Goal: Information Seeking & Learning: Learn about a topic

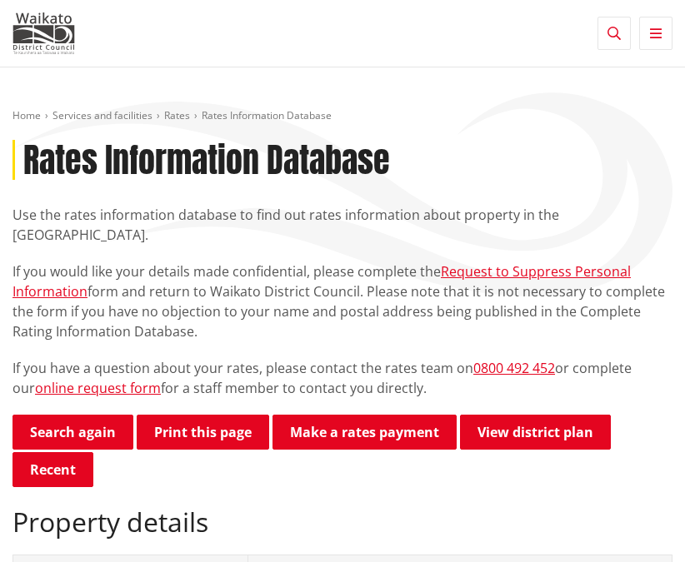
click at [647, 30] on button "Toggle navigation" at bounding box center [655, 33] width 33 height 33
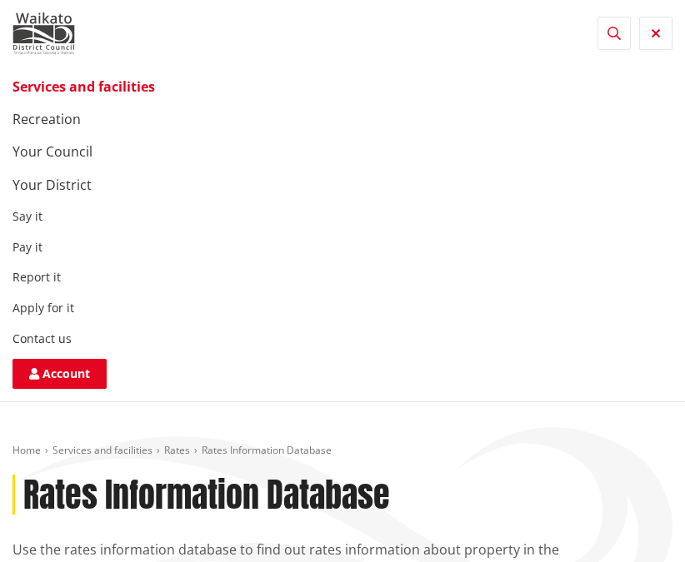
click at [620, 32] on button "Toggle search" at bounding box center [613, 33] width 33 height 33
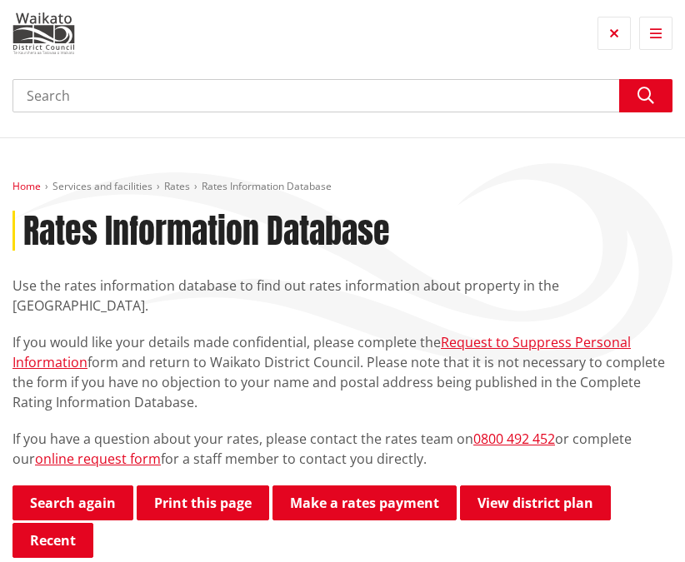
click at [24, 183] on link "Home" at bounding box center [26, 186] width 28 height 14
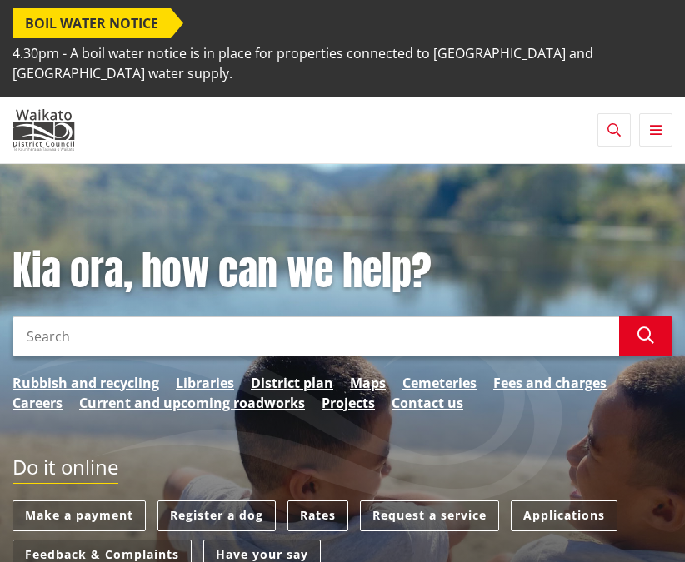
click at [252, 321] on input "Search" at bounding box center [315, 336] width 606 height 40
type input "property search"
click at [628, 316] on button "Search" at bounding box center [645, 336] width 53 height 40
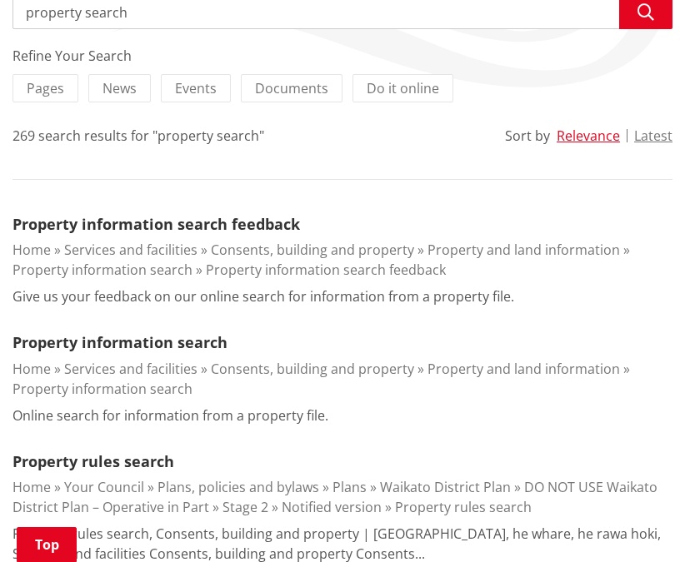
scroll to position [316, 0]
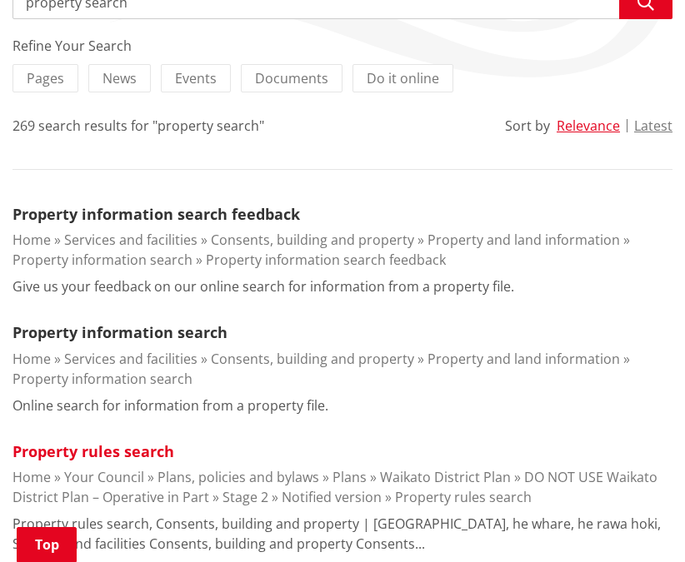
click at [122, 441] on link "Property rules search" at bounding box center [93, 451] width 162 height 20
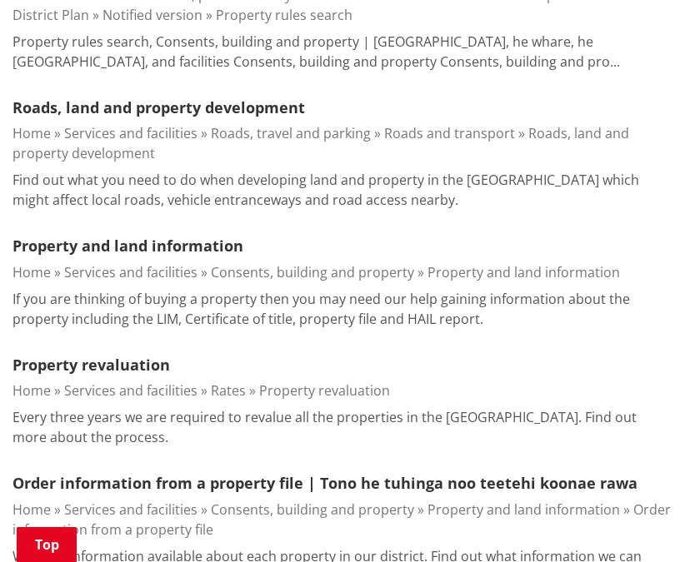
scroll to position [939, 0]
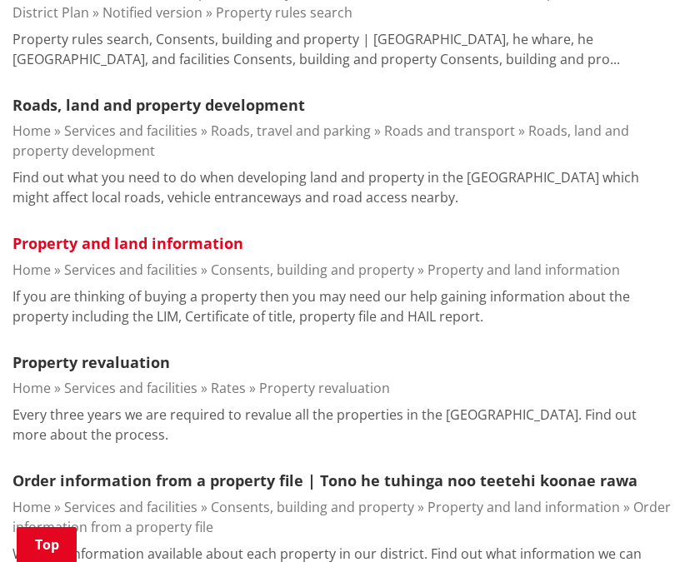
click at [147, 233] on link "Property and land information" at bounding box center [127, 243] width 231 height 20
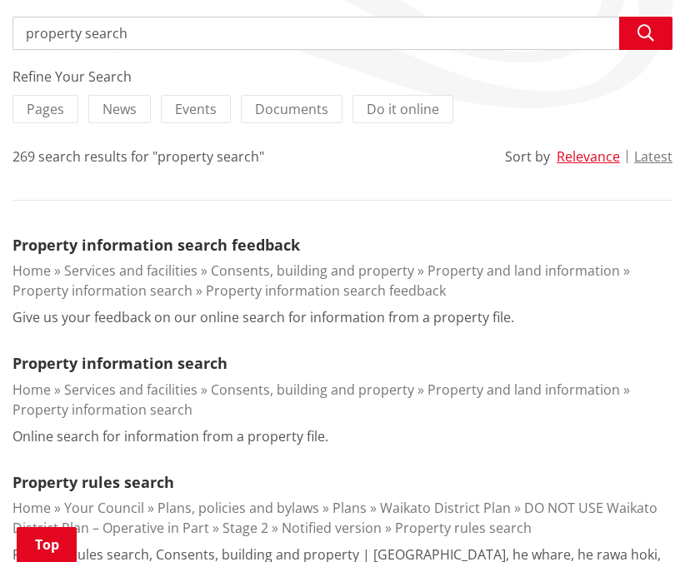
scroll to position [284, 0]
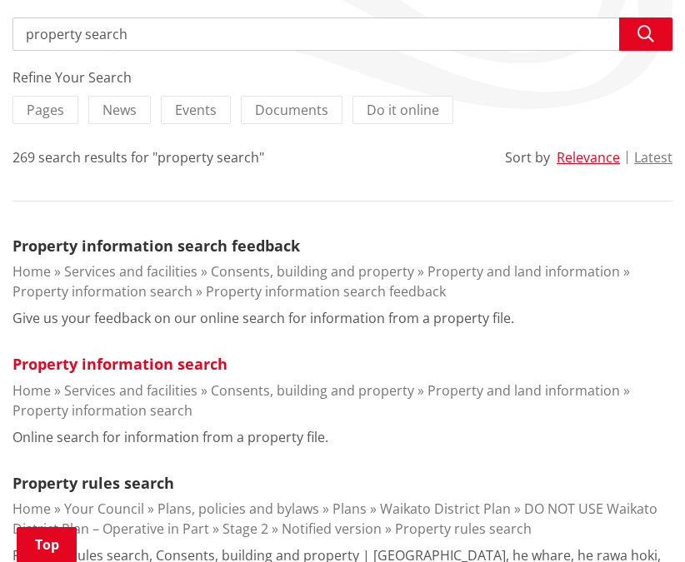
click at [146, 354] on link "Property information search" at bounding box center [119, 364] width 215 height 20
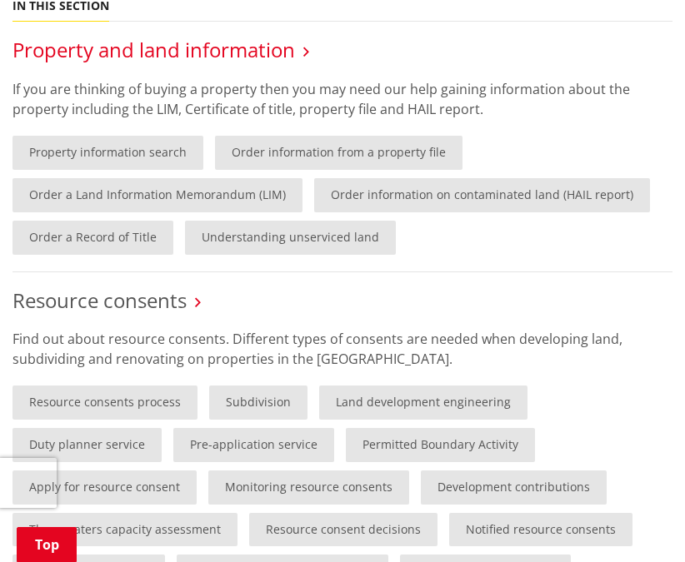
scroll to position [738, 0]
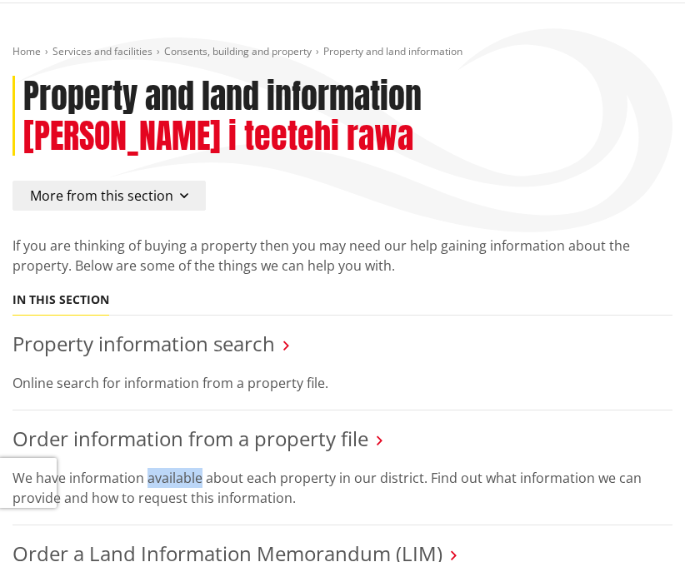
scroll to position [156, 0]
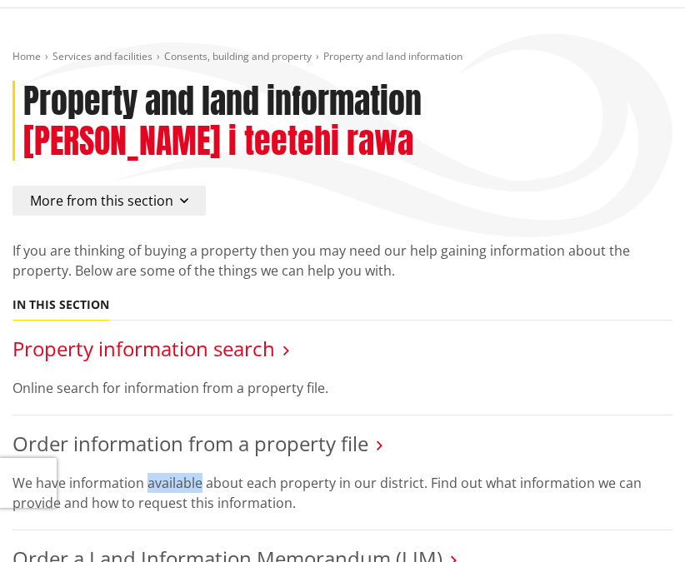
click at [232, 335] on link "Property information search" at bounding box center [143, 348] width 262 height 27
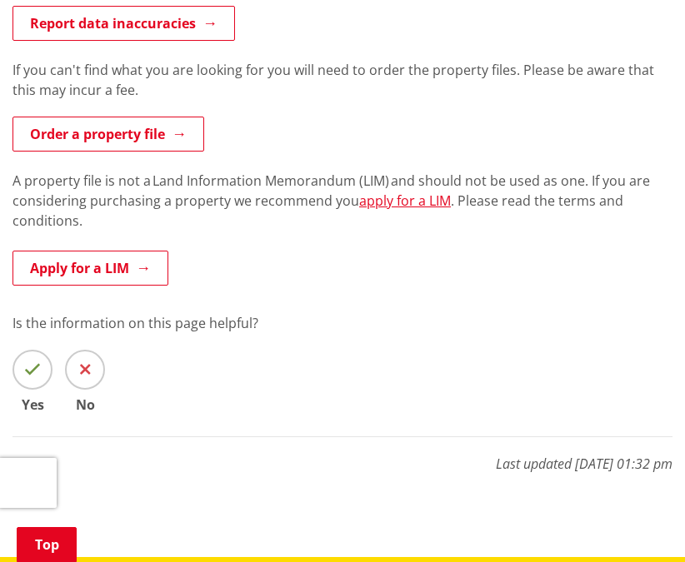
scroll to position [945, 0]
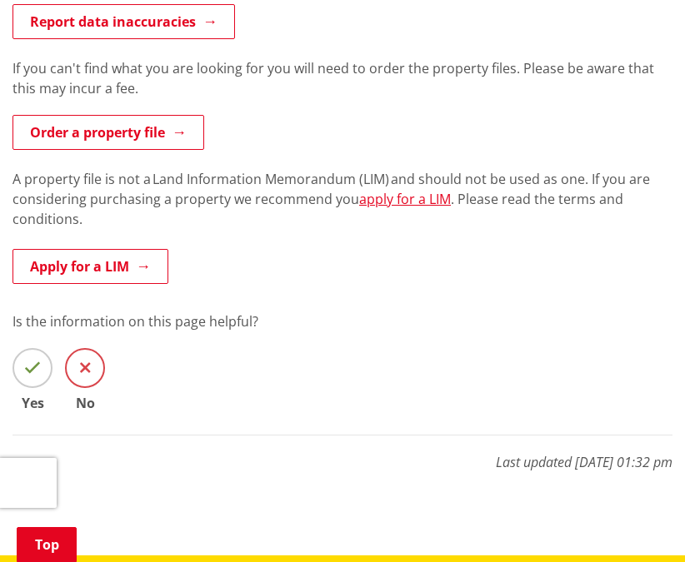
click at [91, 348] on span at bounding box center [85, 368] width 40 height 40
click at [0, 0] on input "No" at bounding box center [0, 0] width 0 height 0
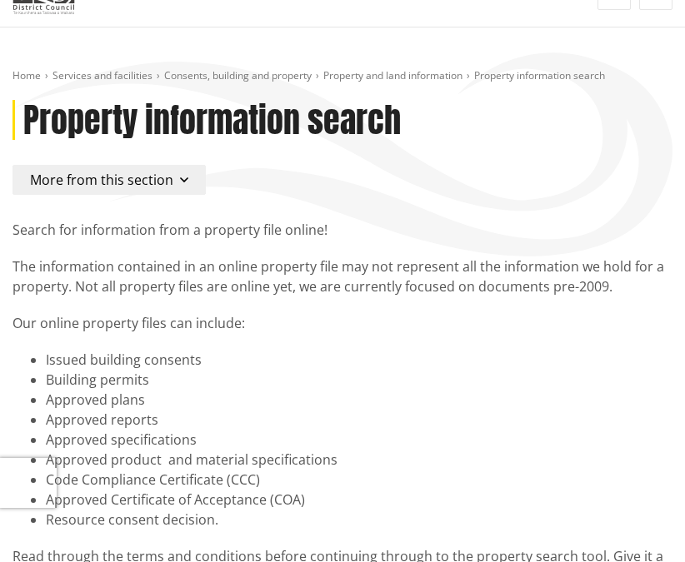
scroll to position [127, 0]
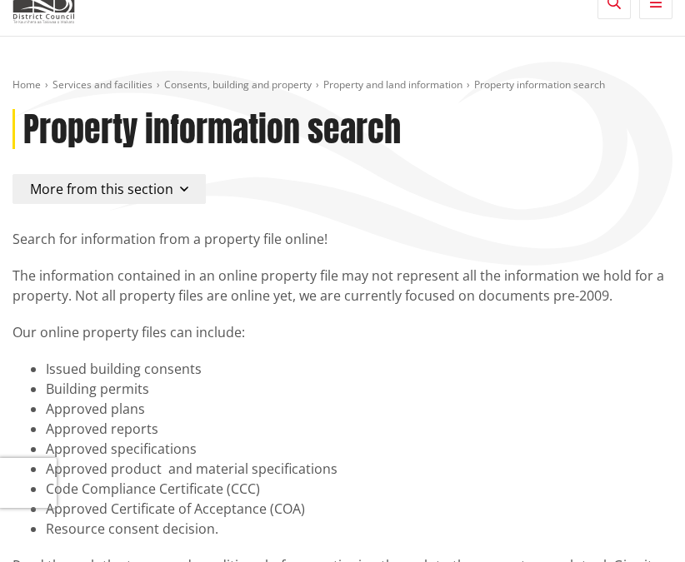
click at [159, 180] on span "More from this section" at bounding box center [101, 189] width 143 height 18
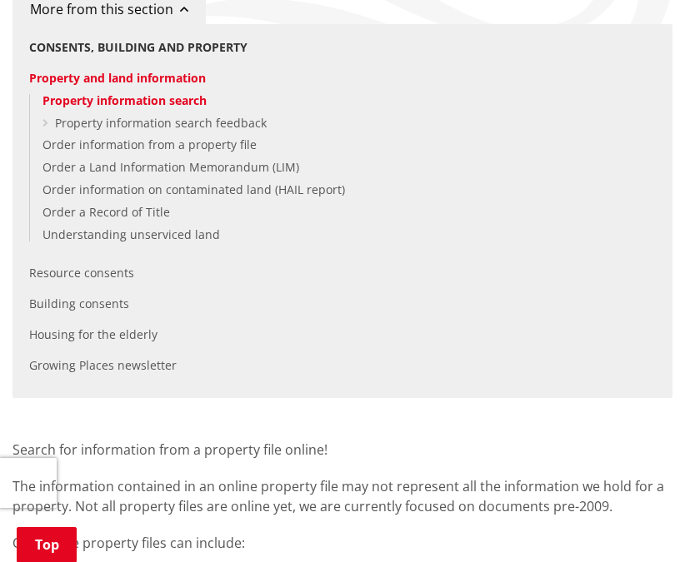
scroll to position [306, 0]
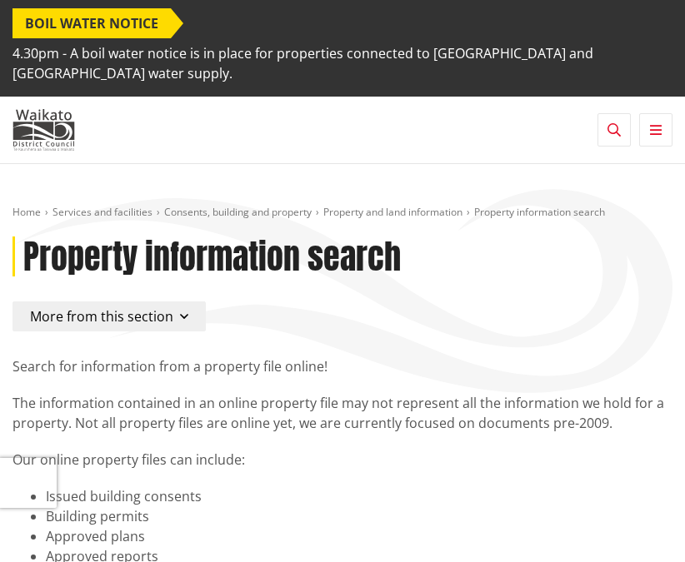
scroll to position [5, 0]
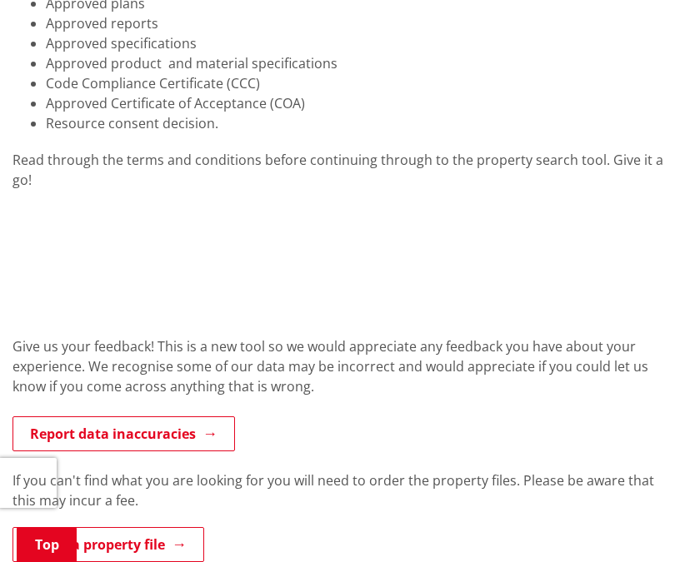
scroll to position [540, 0]
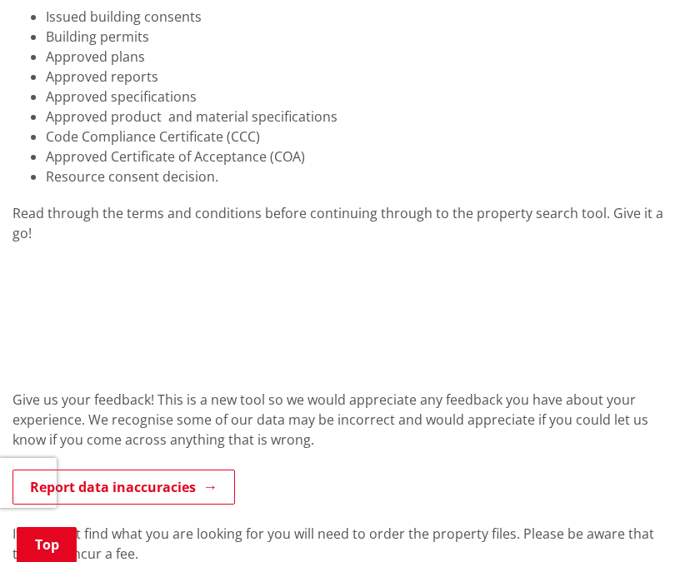
scroll to position [515, 0]
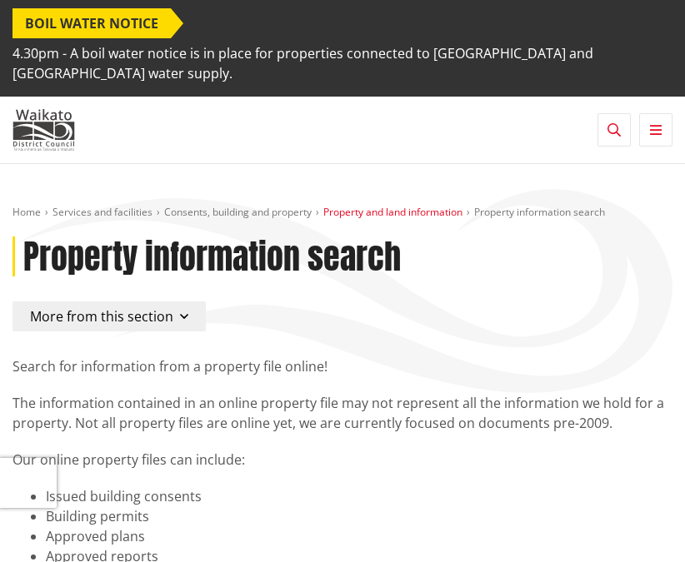
click at [409, 205] on link "Property and land information" at bounding box center [392, 212] width 139 height 14
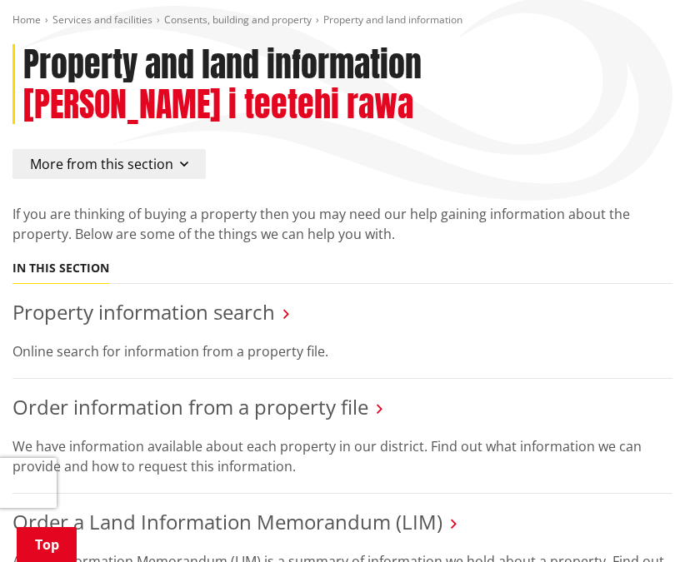
scroll to position [191, 0]
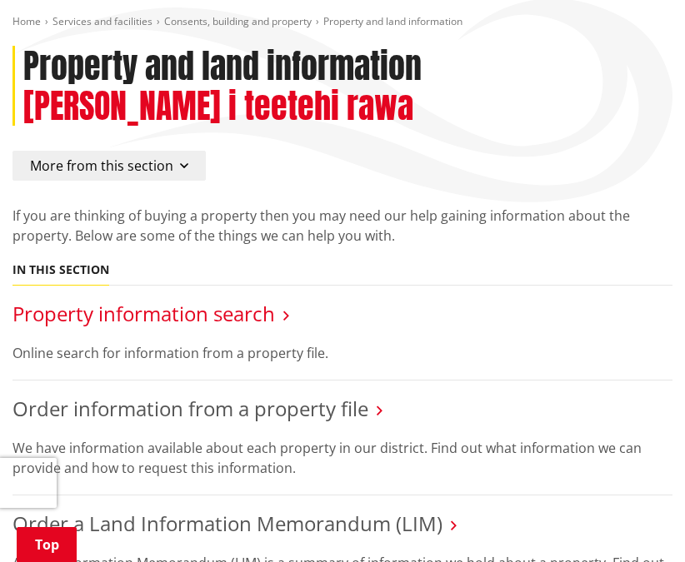
click at [264, 300] on link "Property information search" at bounding box center [143, 313] width 262 height 27
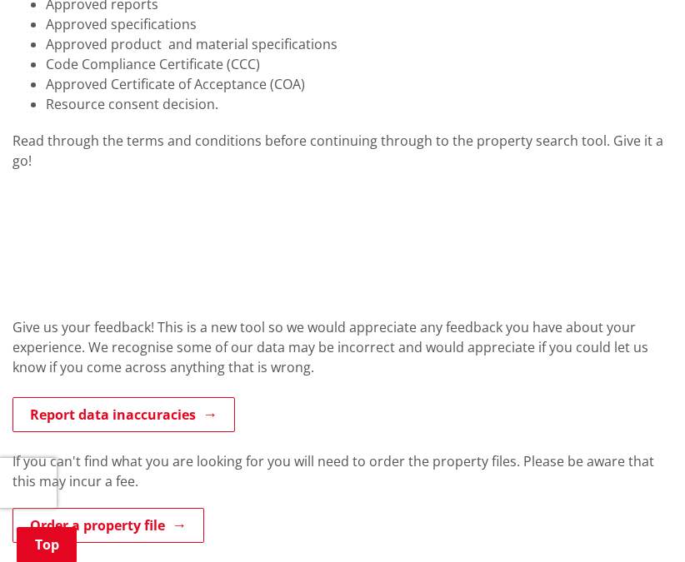
scroll to position [565, 0]
